Goal: Navigation & Orientation: Understand site structure

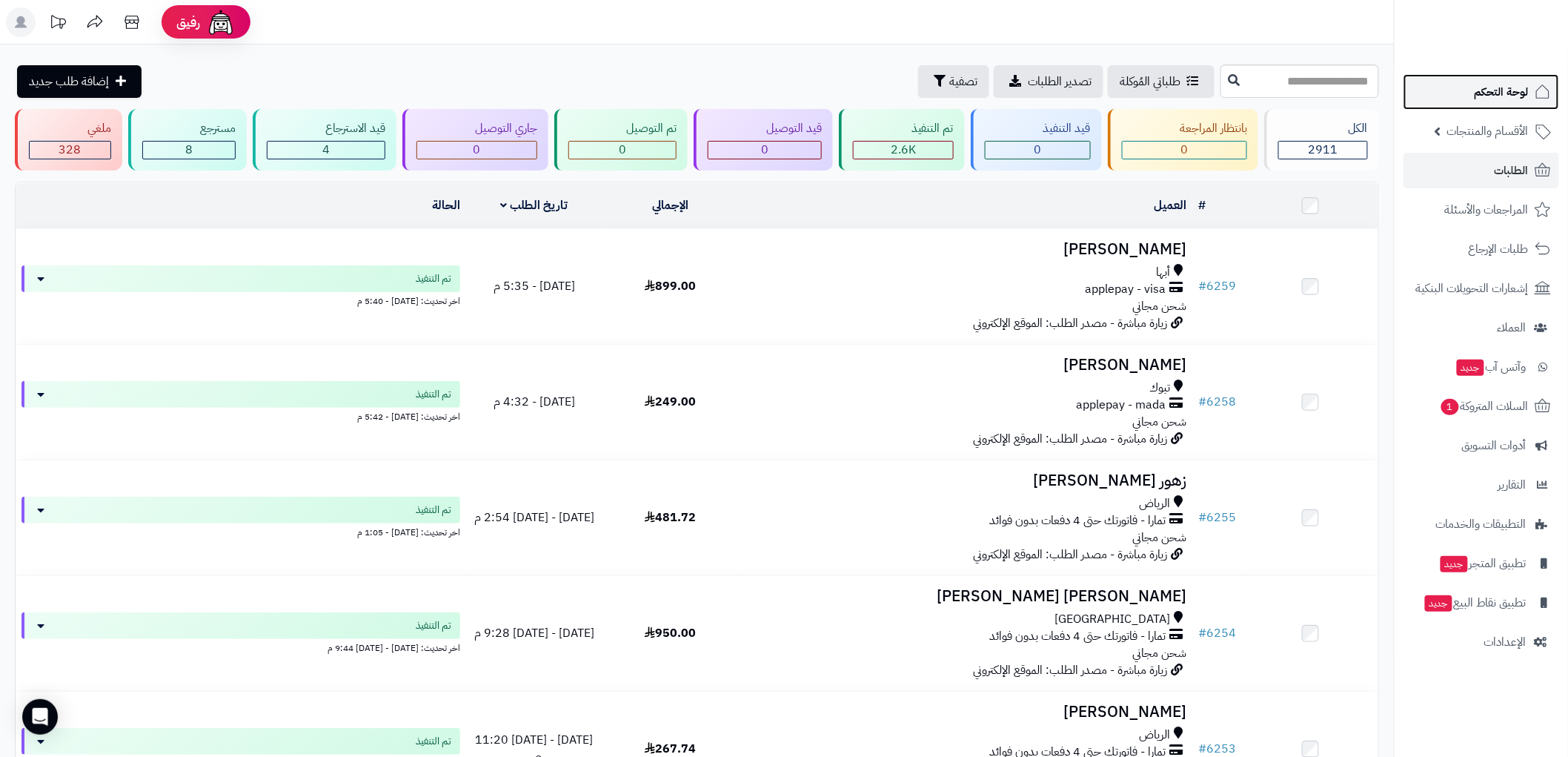
click at [1508, 90] on span "لوحة التحكم" at bounding box center [1501, 92] width 54 height 21
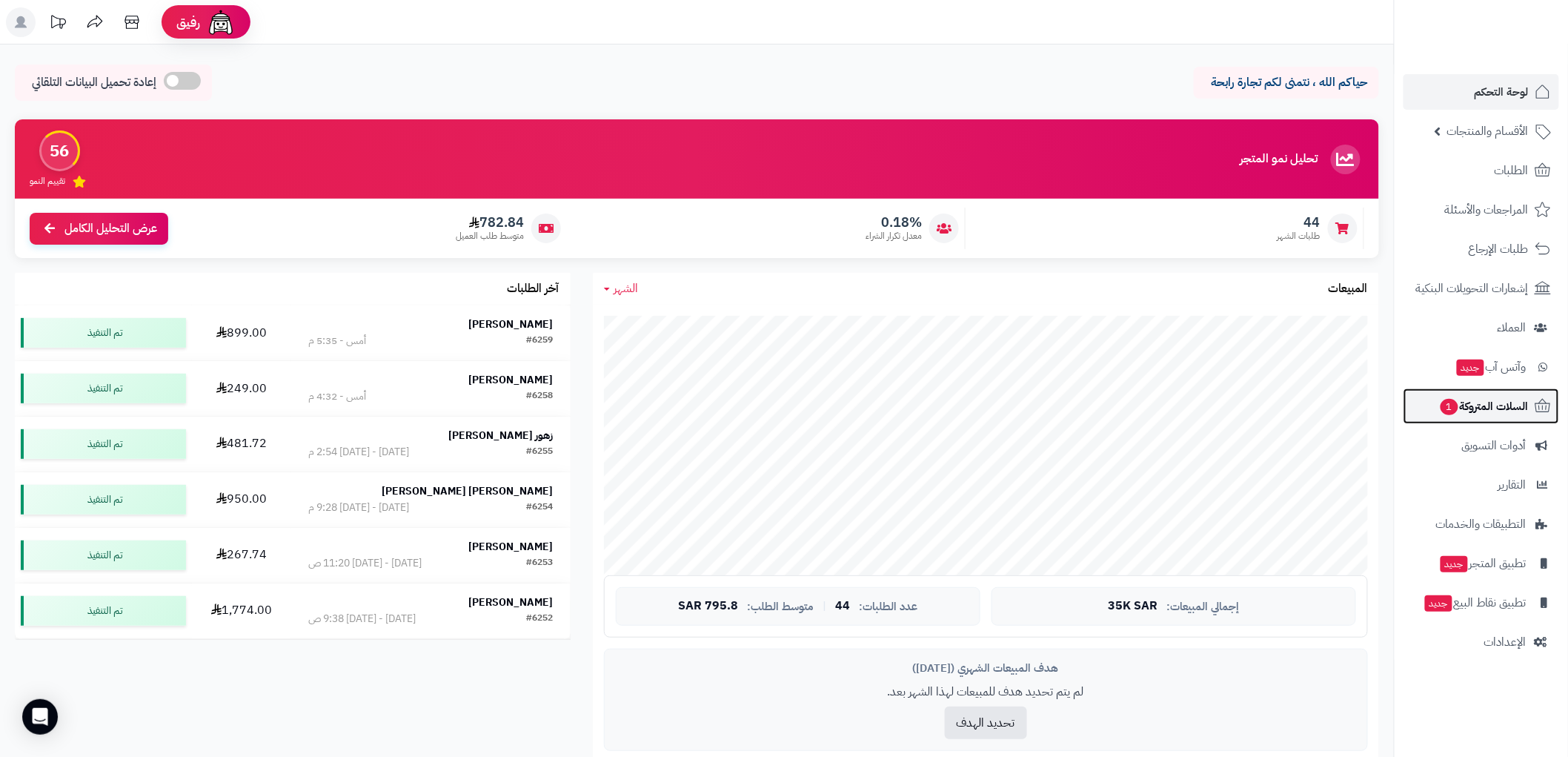
click at [1493, 409] on span "السلات المتروكة 1" at bounding box center [1483, 406] width 90 height 21
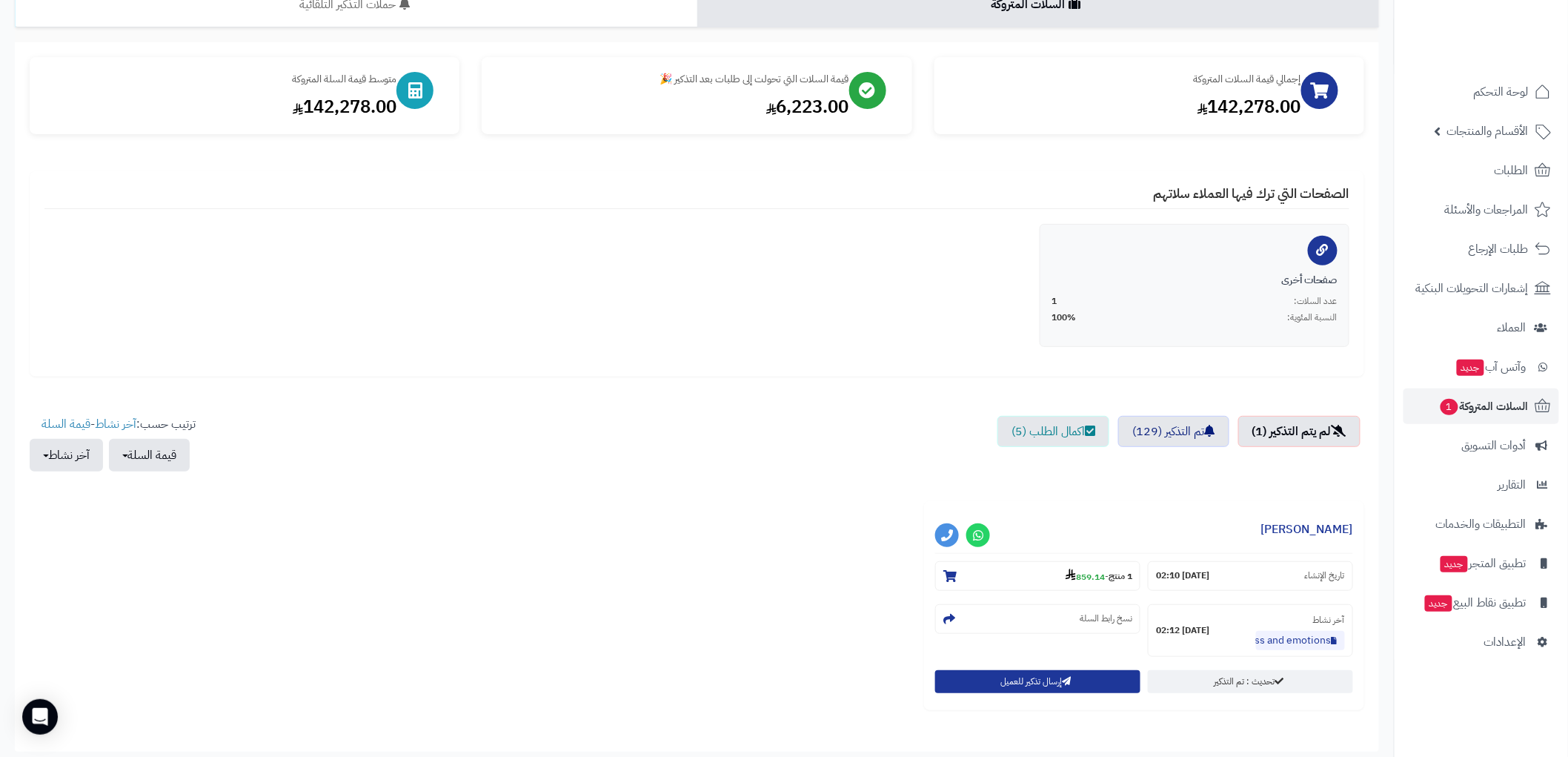
scroll to position [165, 0]
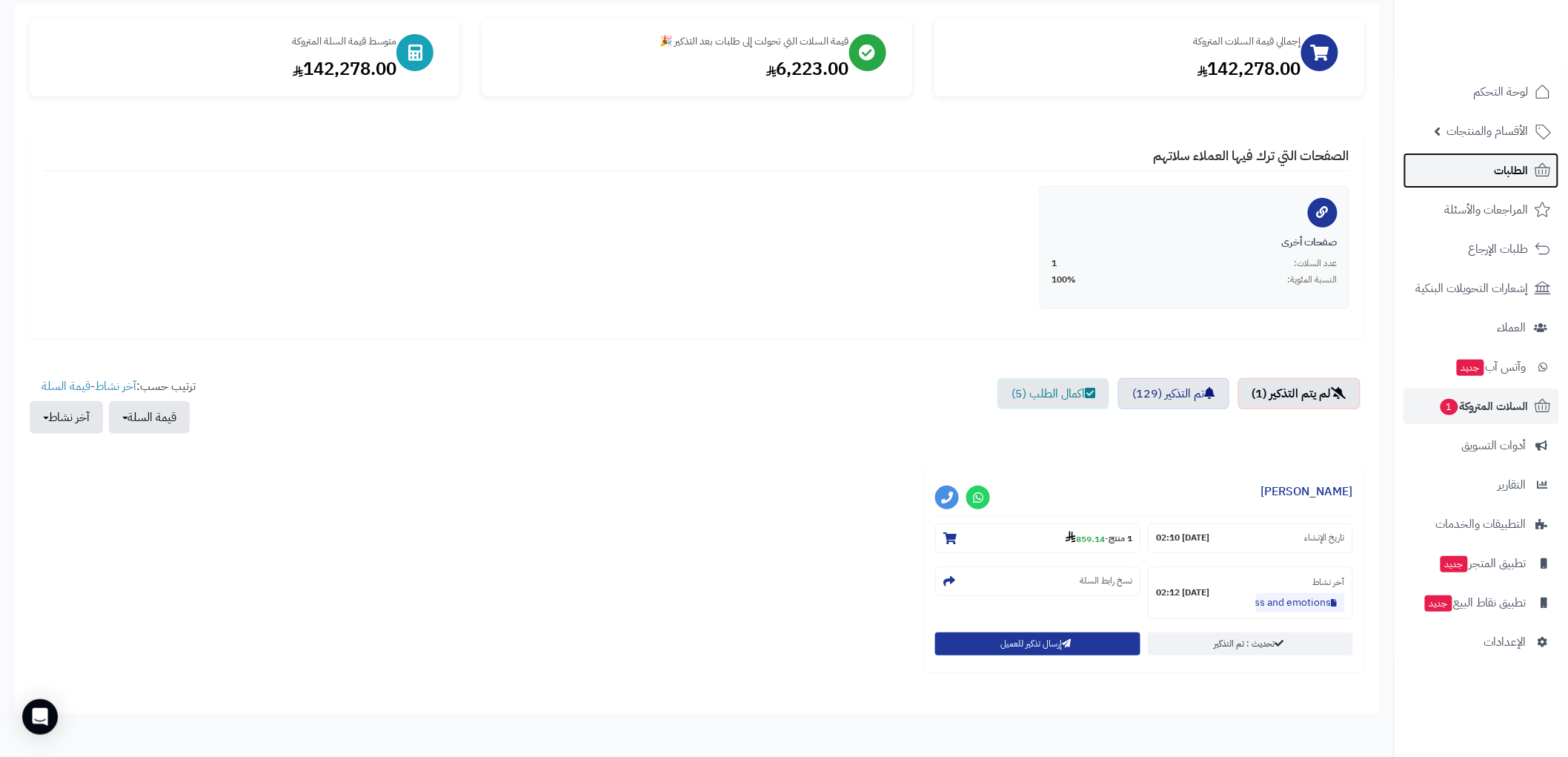
click at [1513, 178] on span "الطلبات" at bounding box center [1511, 171] width 34 height 21
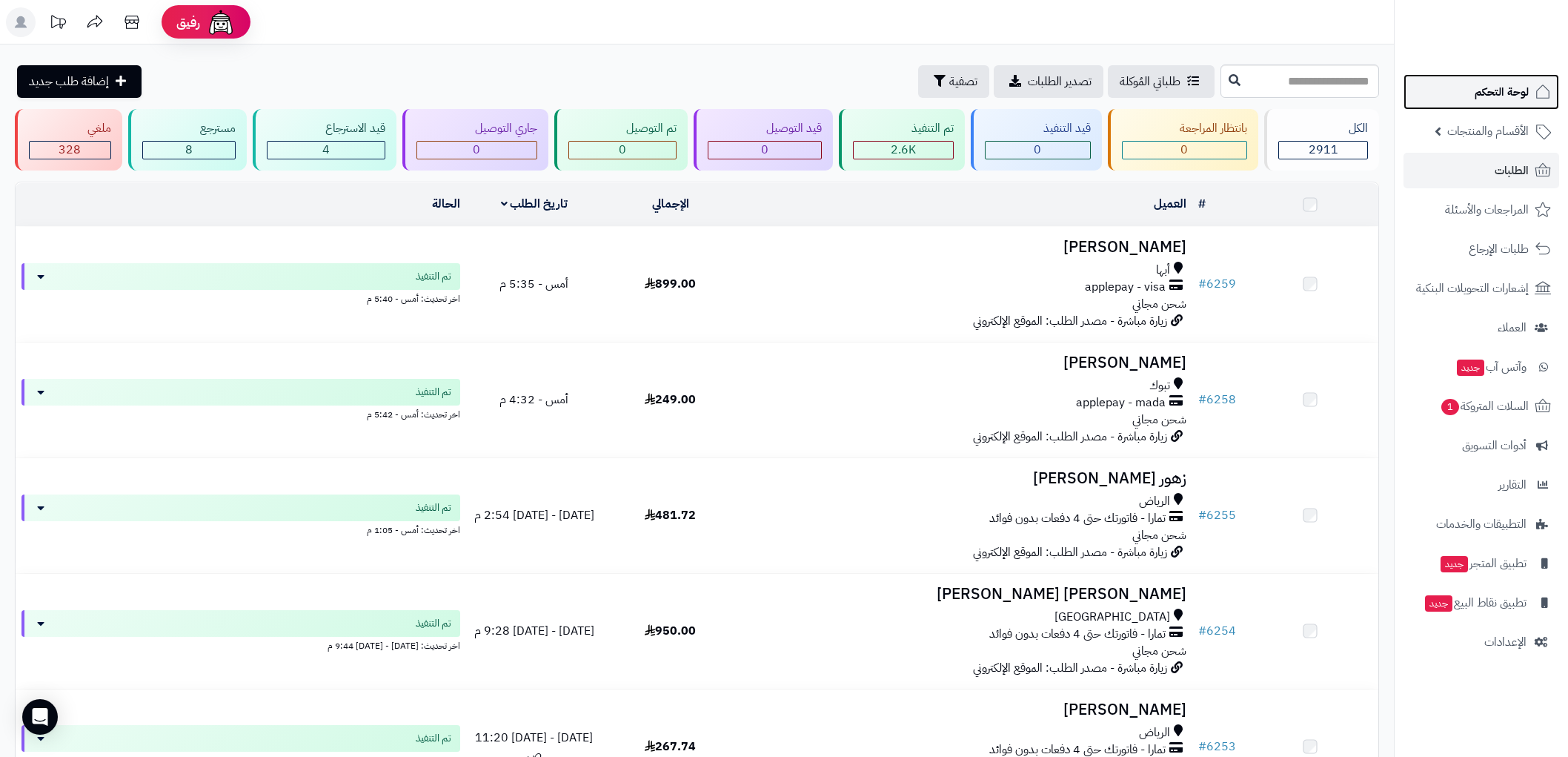
click at [1492, 85] on span "لوحة التحكم" at bounding box center [1501, 92] width 54 height 21
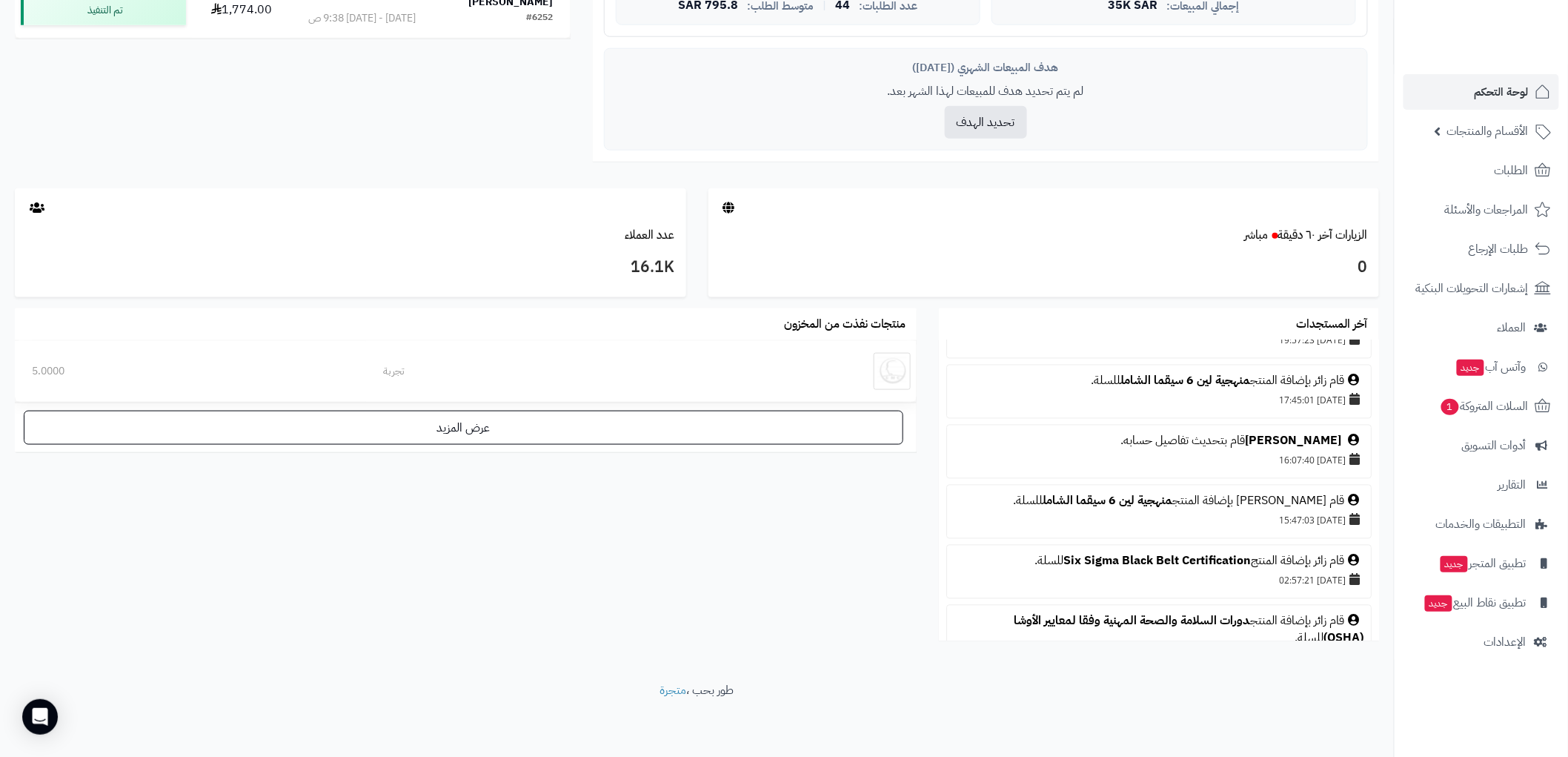
scroll to position [1311, 0]
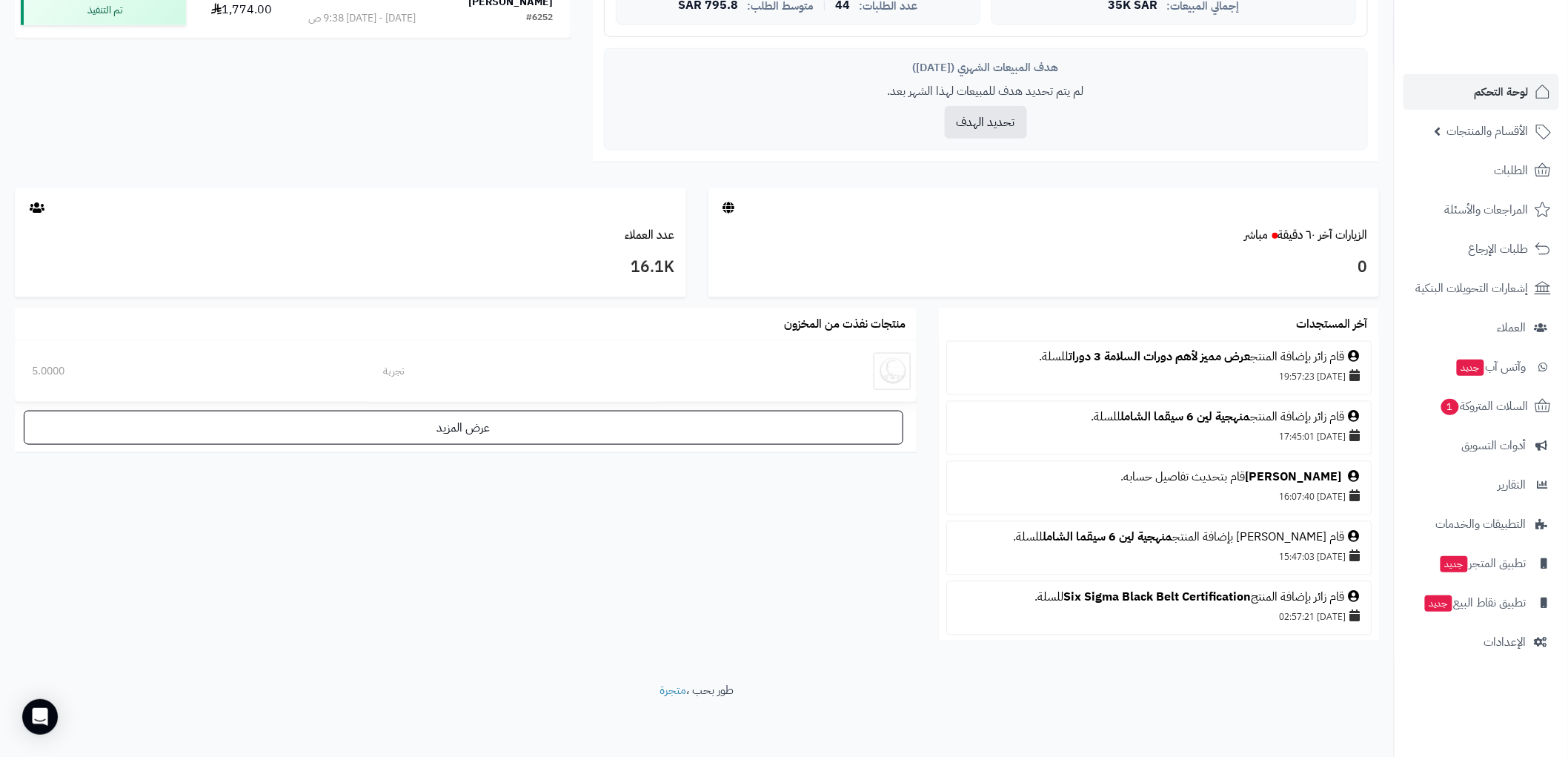
click at [1300, 530] on div "قام [PERSON_NAME] بإضافة المنتج منهجية لين 6 سيقما الشامل للسلة." at bounding box center [1158, 538] width 409 height 17
click at [1300, 530] on div "قام AHMAD ALHARBI بإضافة المنتج منهجية لين 6 سيقما الشامل للسلة." at bounding box center [1158, 538] width 409 height 17
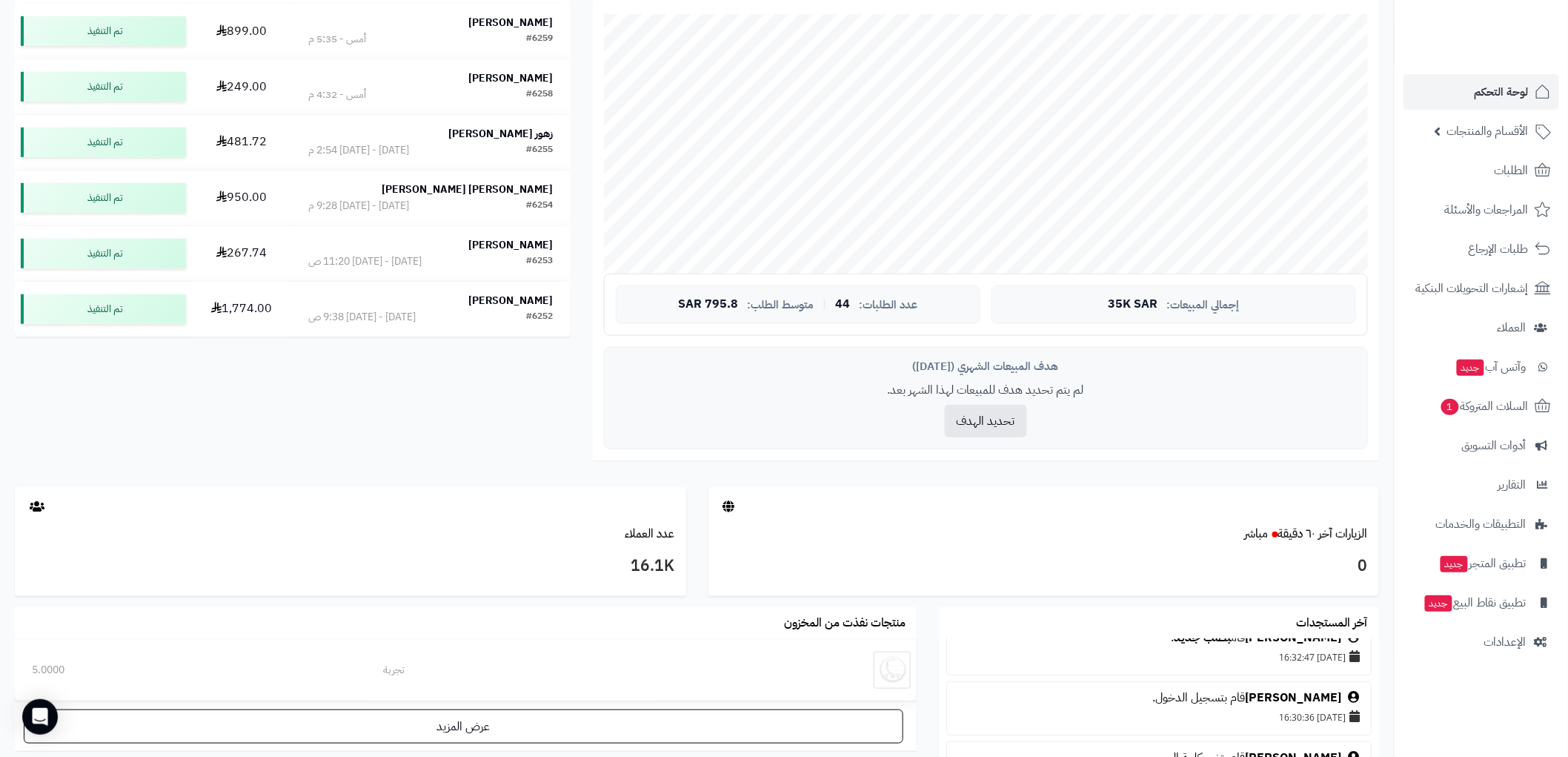
scroll to position [106, 0]
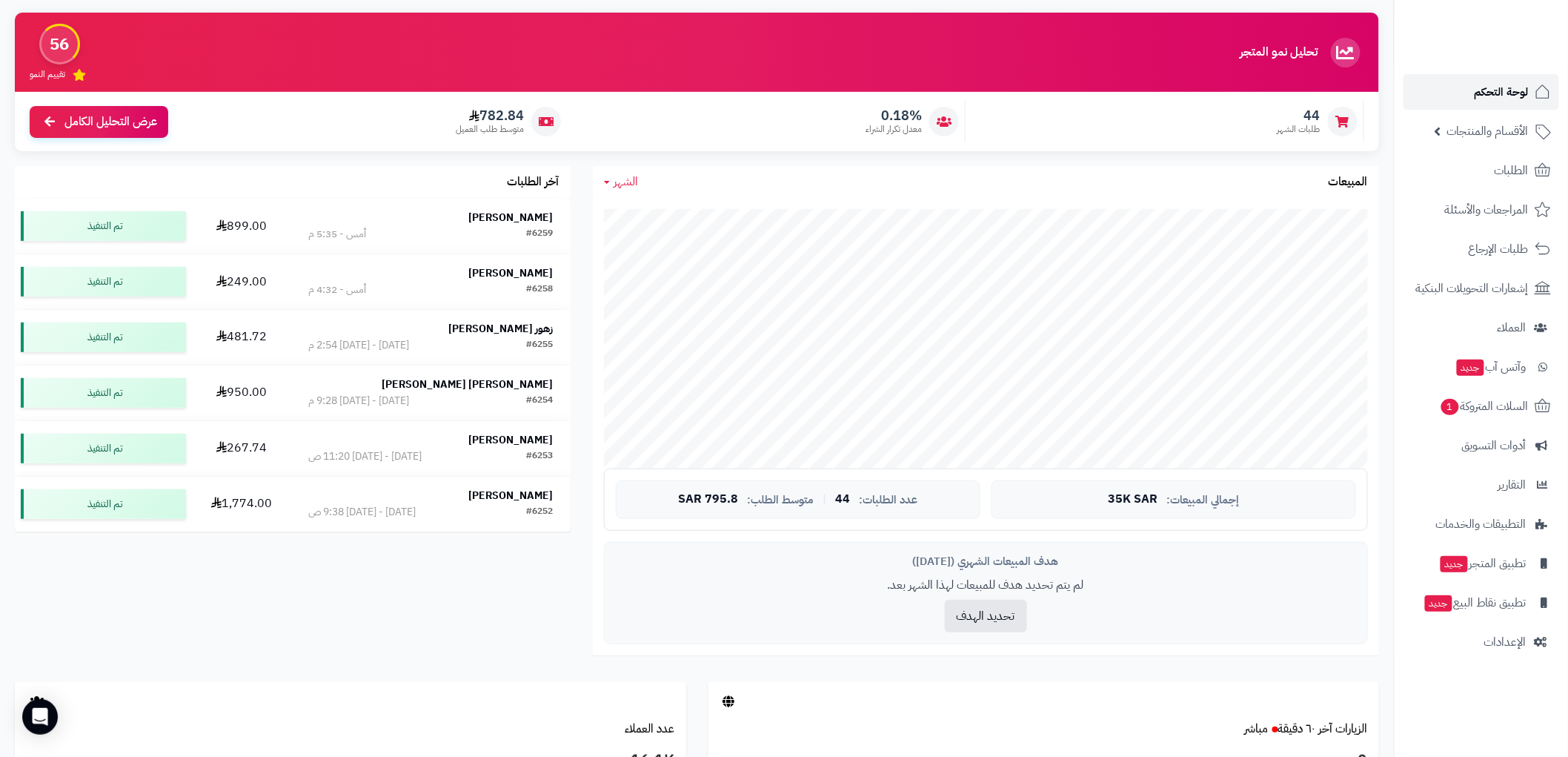
click at [1506, 105] on link "لوحة التحكم" at bounding box center [1481, 91] width 155 height 35
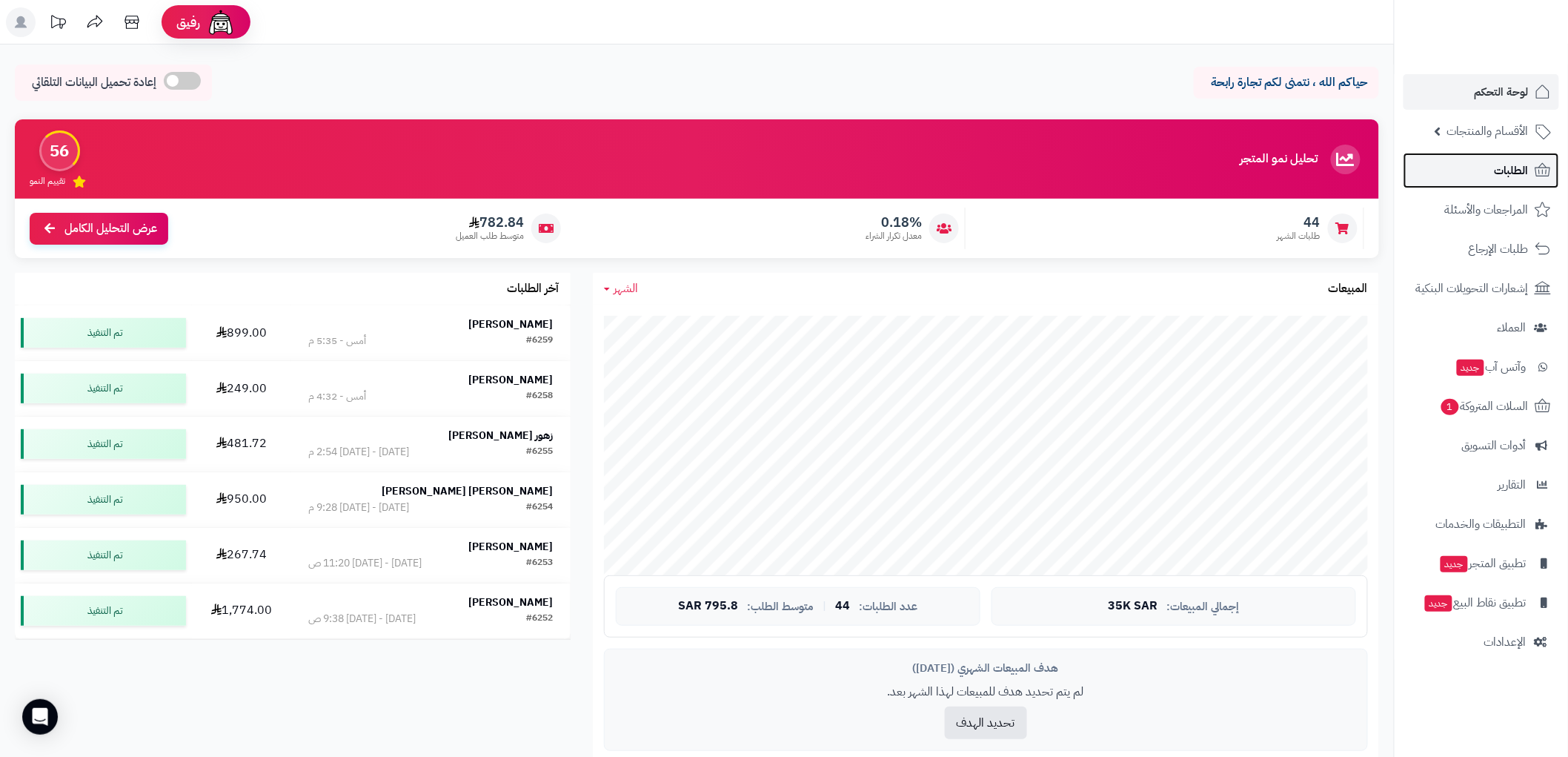
click at [1489, 182] on link "الطلبات" at bounding box center [1481, 170] width 155 height 35
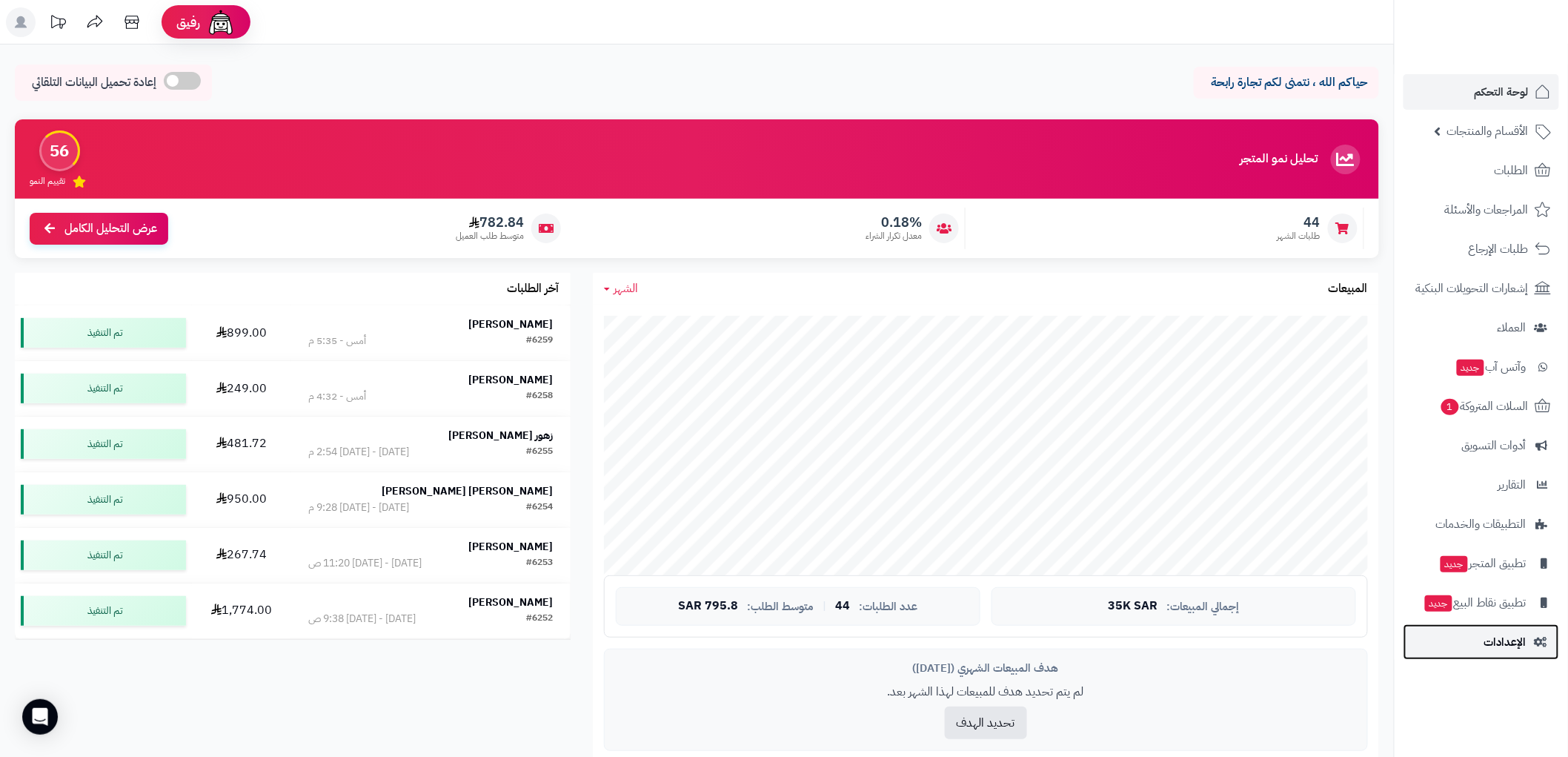
click at [1529, 647] on link "الإعدادات" at bounding box center [1481, 641] width 155 height 35
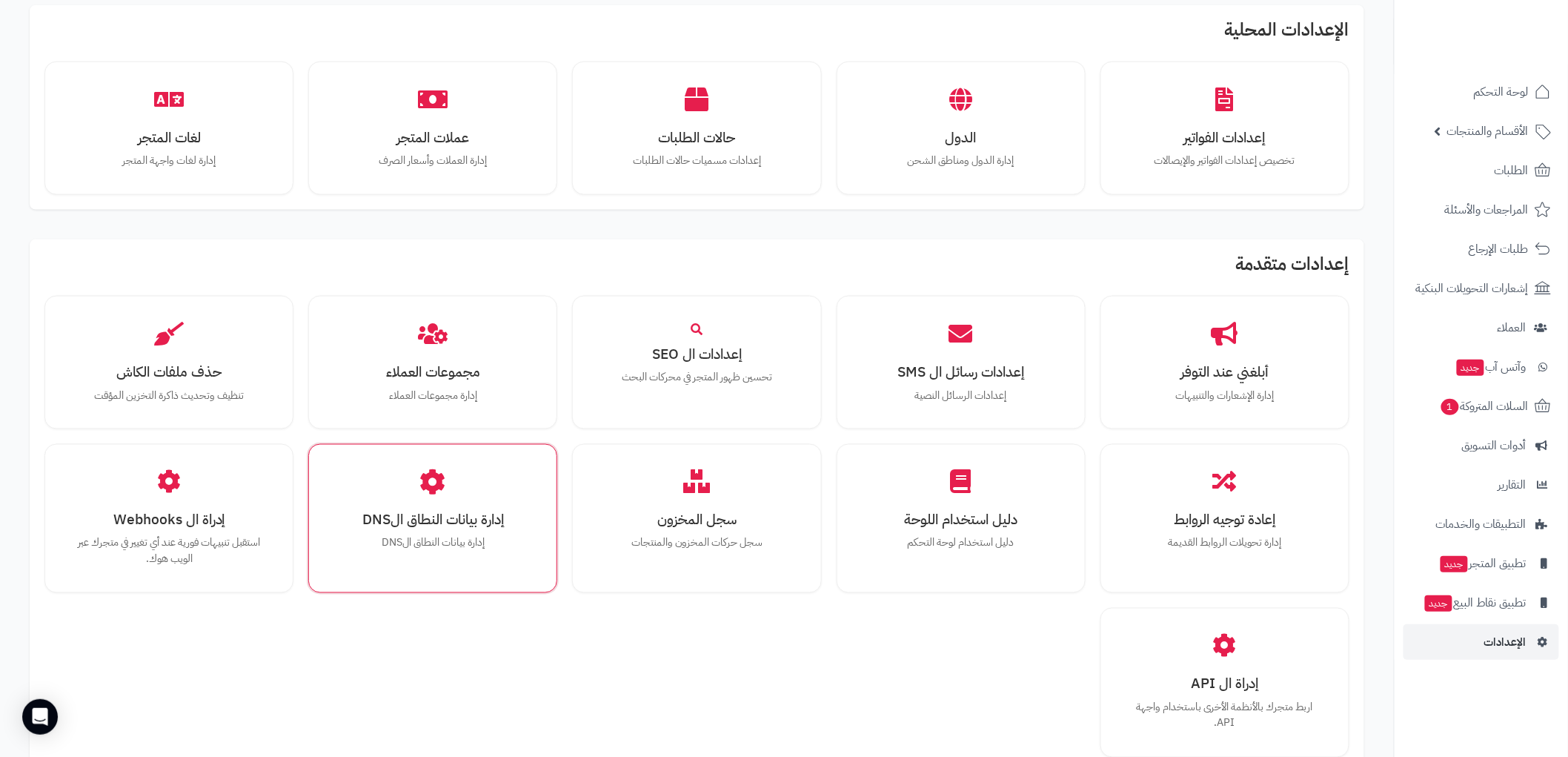
scroll to position [690, 0]
